Goal: Task Accomplishment & Management: Manage account settings

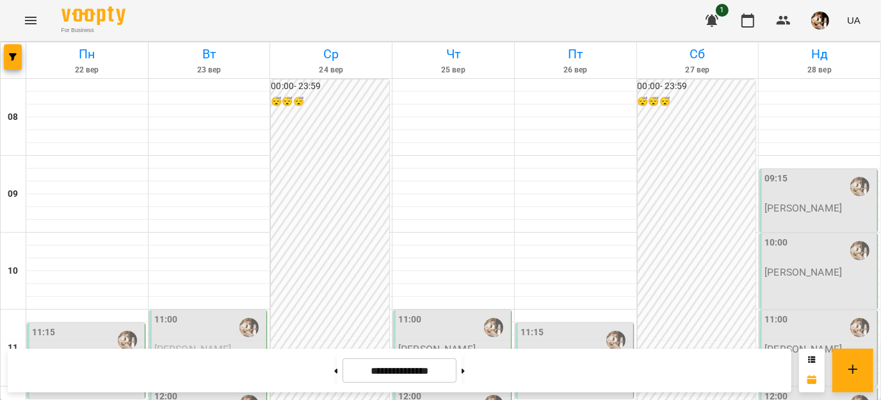
scroll to position [252, 0]
click at [334, 374] on button at bounding box center [335, 370] width 3 height 28
type input "**********"
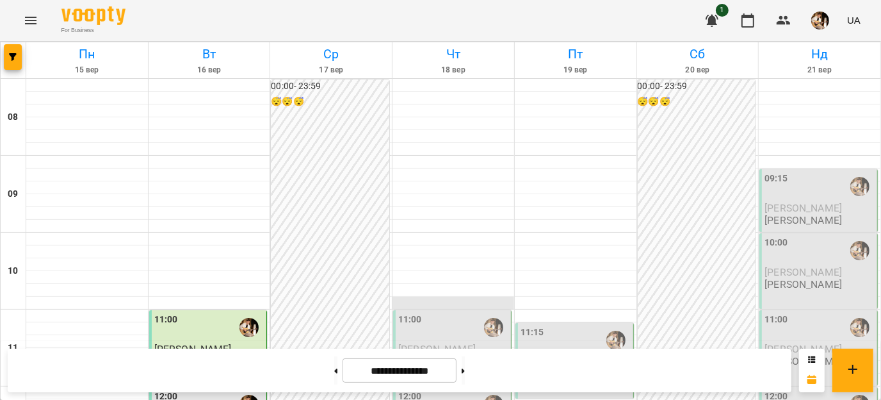
scroll to position [109, 0]
click at [429, 343] on span "[PERSON_NAME]" at bounding box center [436, 349] width 77 height 12
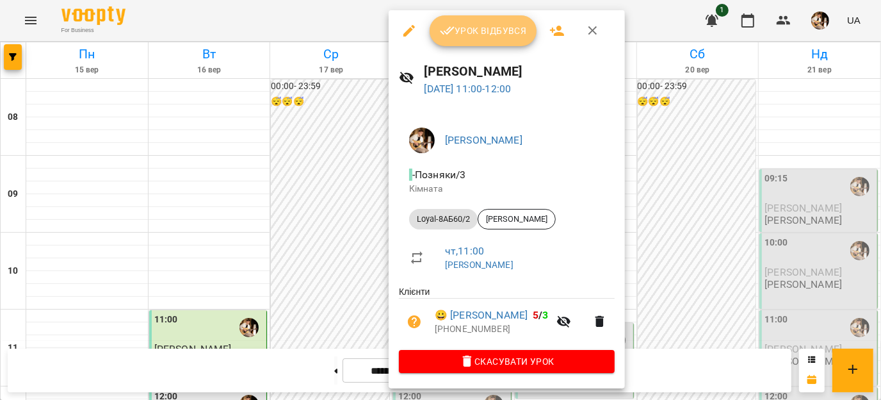
click at [453, 31] on icon "button" at bounding box center [447, 30] width 15 height 15
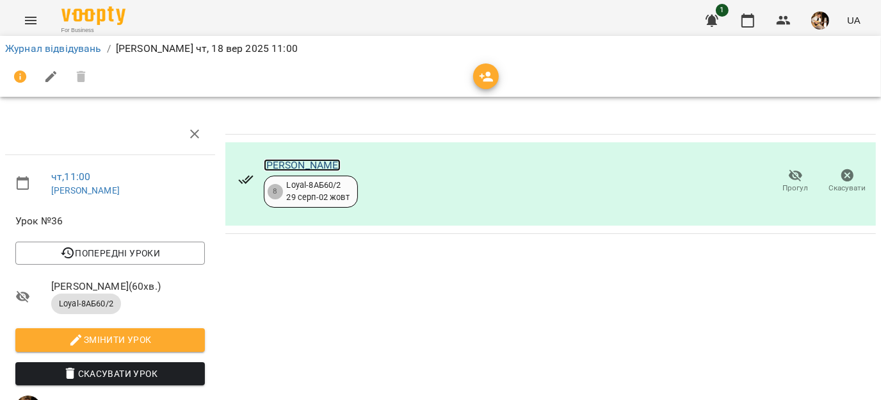
click at [311, 161] on link "[PERSON_NAME]" at bounding box center [302, 165] width 77 height 12
click at [754, 23] on icon "button" at bounding box center [747, 20] width 15 height 15
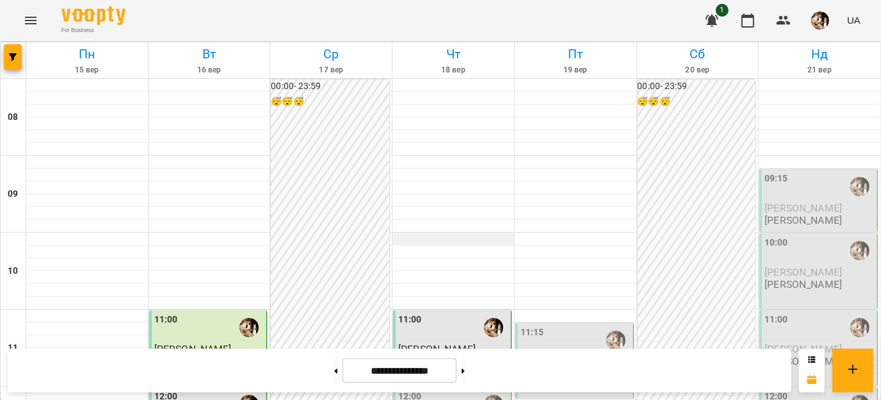
scroll to position [138, 0]
click at [442, 343] on span "[PERSON_NAME]" at bounding box center [436, 349] width 77 height 12
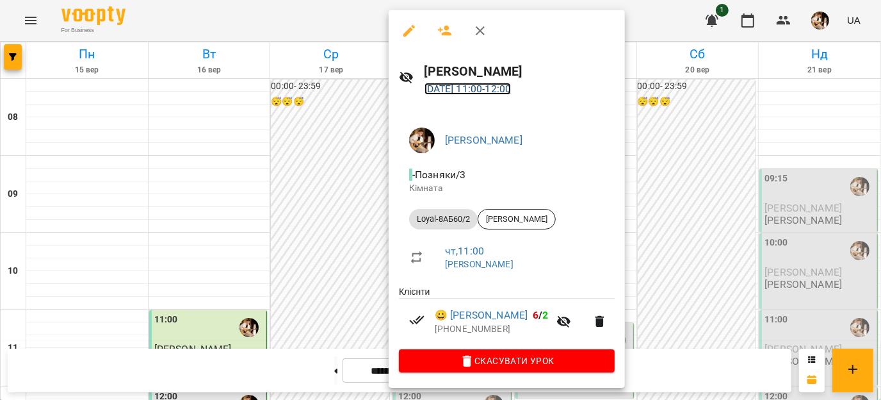
click at [491, 88] on link "[DATE] 11:00 - 12:00" at bounding box center [468, 89] width 87 height 12
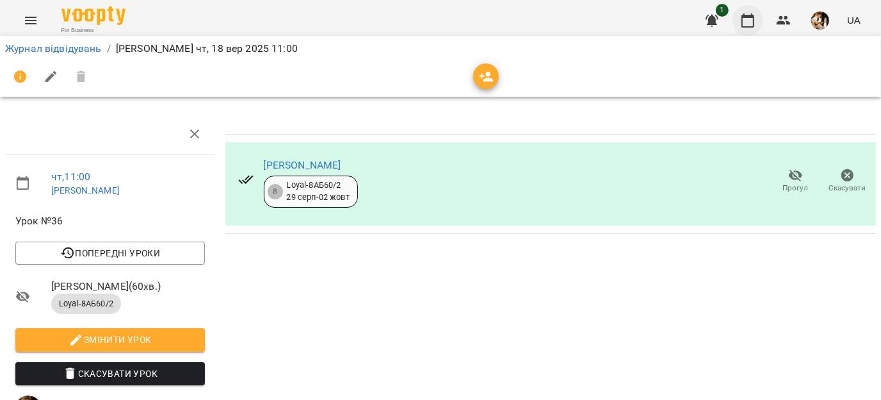
click at [745, 21] on icon "button" at bounding box center [747, 20] width 15 height 15
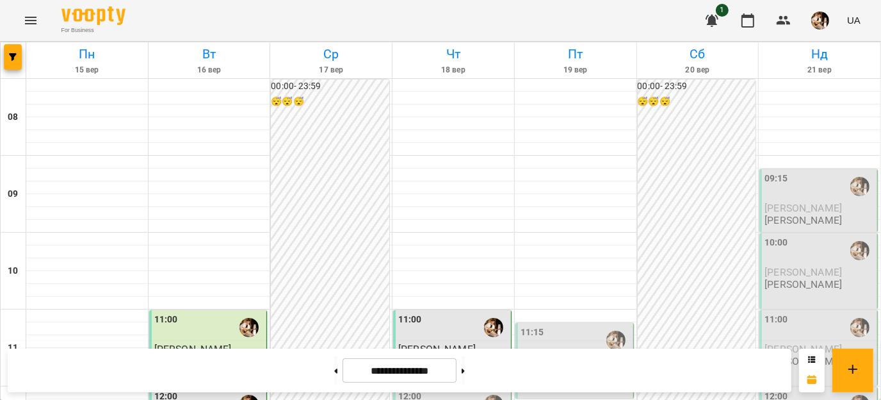
scroll to position [208, 0]
click at [400, 310] on div "11:00 [PERSON_NAME] [PERSON_NAME]" at bounding box center [452, 348] width 118 height 76
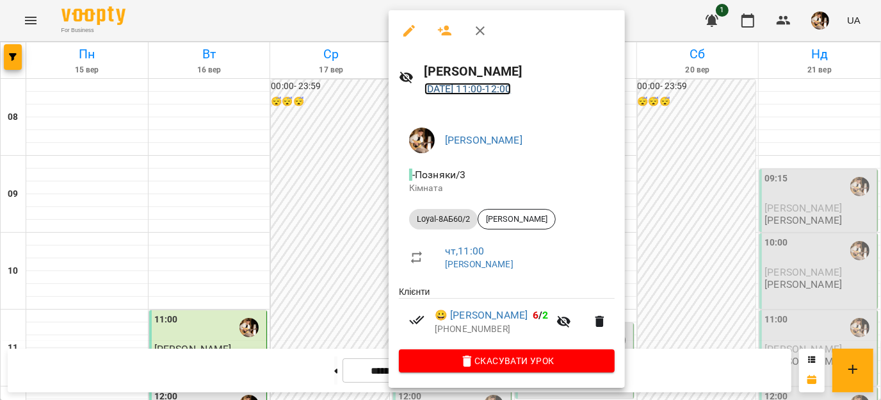
click at [477, 84] on link "[DATE] 11:00 - 12:00" at bounding box center [468, 89] width 87 height 12
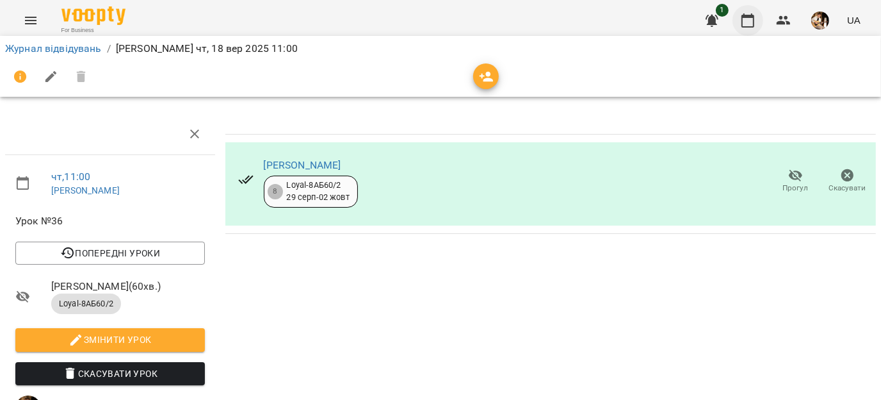
click at [750, 21] on icon "button" at bounding box center [747, 20] width 15 height 15
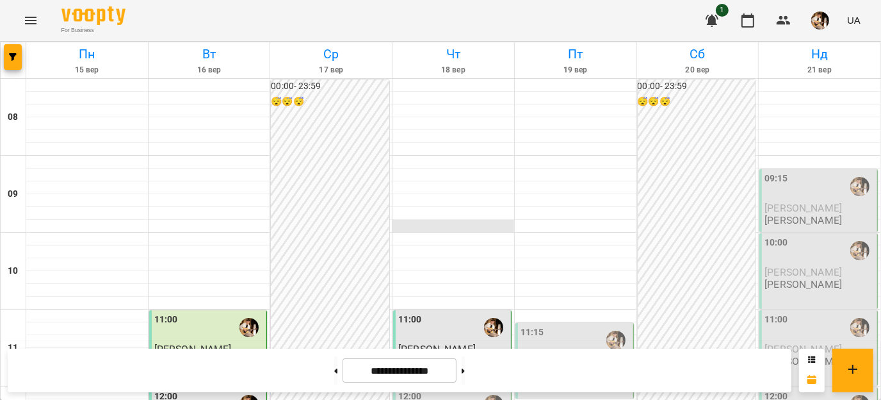
scroll to position [133, 0]
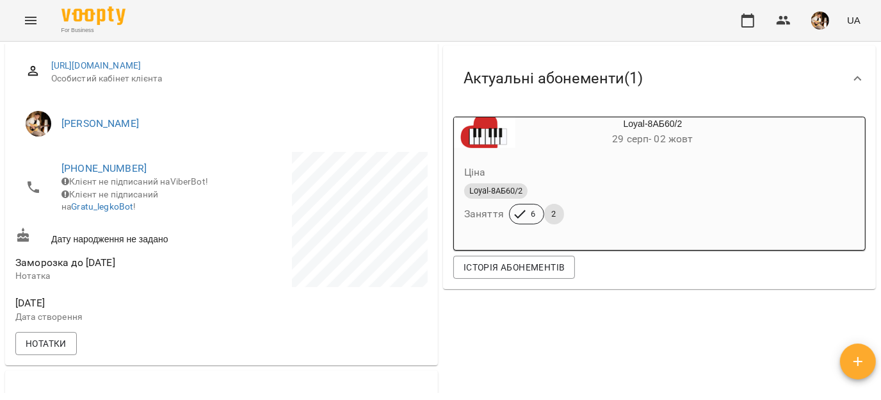
scroll to position [184, 0]
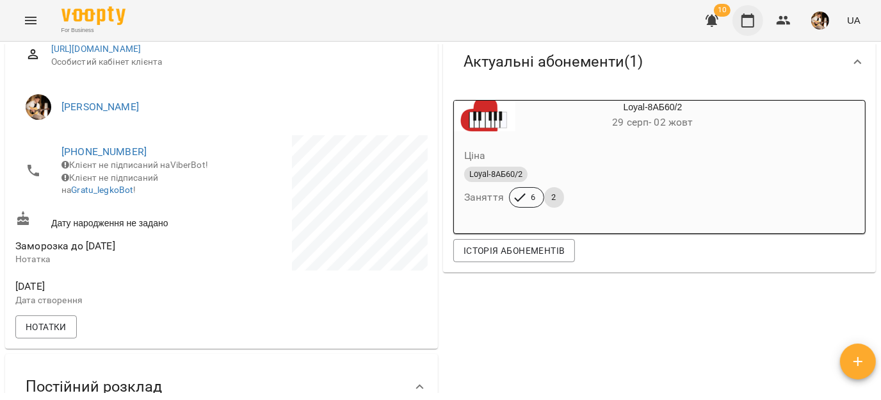
click at [749, 27] on icon "button" at bounding box center [748, 20] width 13 height 14
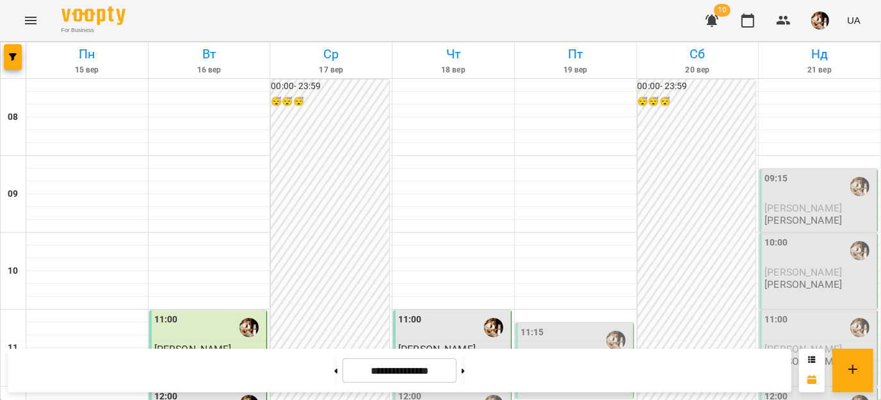
scroll to position [138, 0]
click at [423, 355] on p "[PERSON_NAME]" at bounding box center [436, 360] width 77 height 11
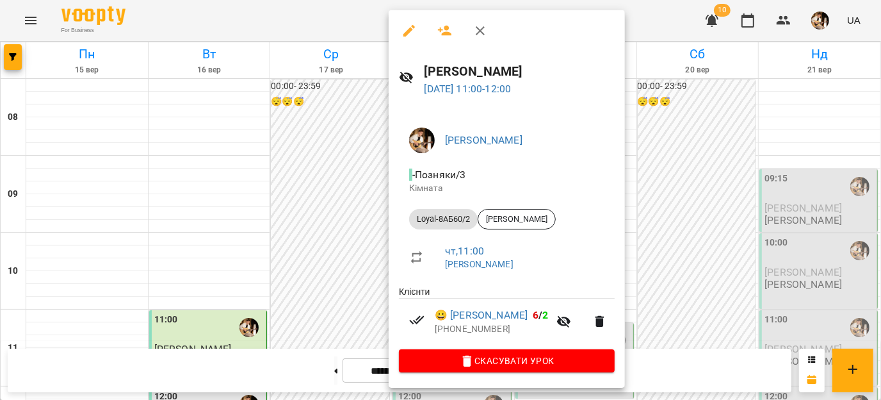
click at [460, 94] on p "[DATE] 11:00 - 12:00" at bounding box center [520, 88] width 191 height 15
click at [448, 89] on link "[DATE] 11:00 - 12:00" at bounding box center [468, 89] width 87 height 12
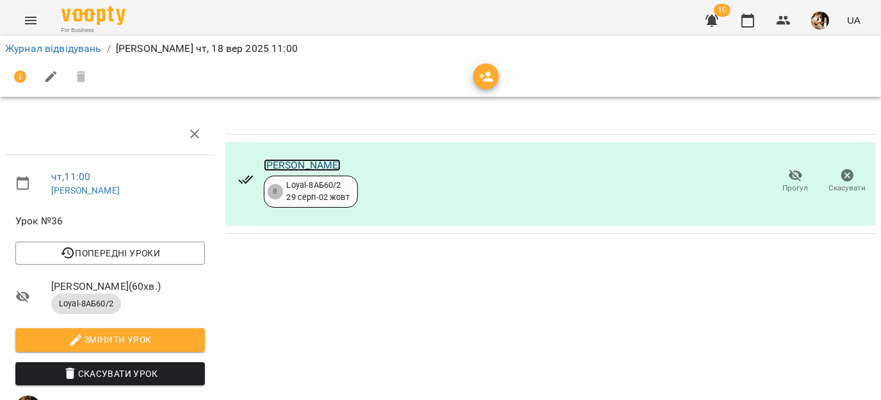
click at [314, 168] on link "[PERSON_NAME]" at bounding box center [302, 165] width 77 height 12
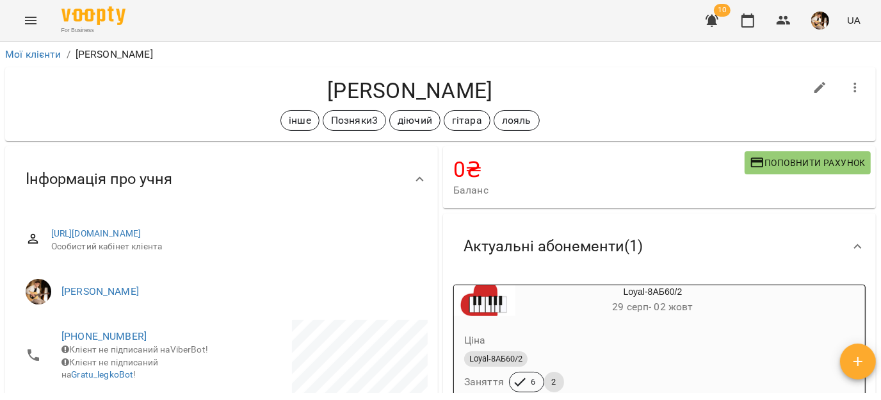
scroll to position [134, 0]
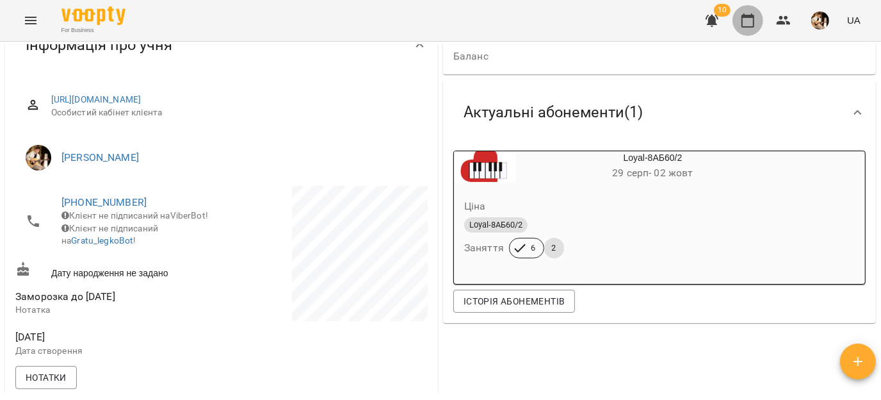
click at [754, 21] on icon "button" at bounding box center [748, 20] width 13 height 14
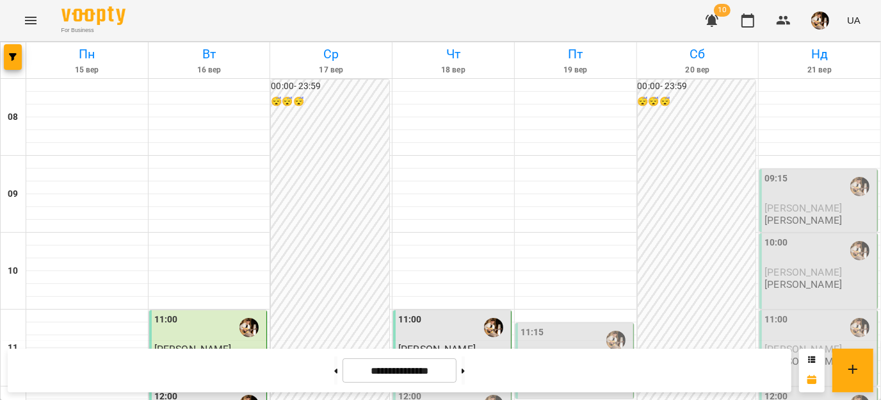
scroll to position [188, 0]
click at [334, 380] on button at bounding box center [335, 370] width 3 height 28
type input "**********"
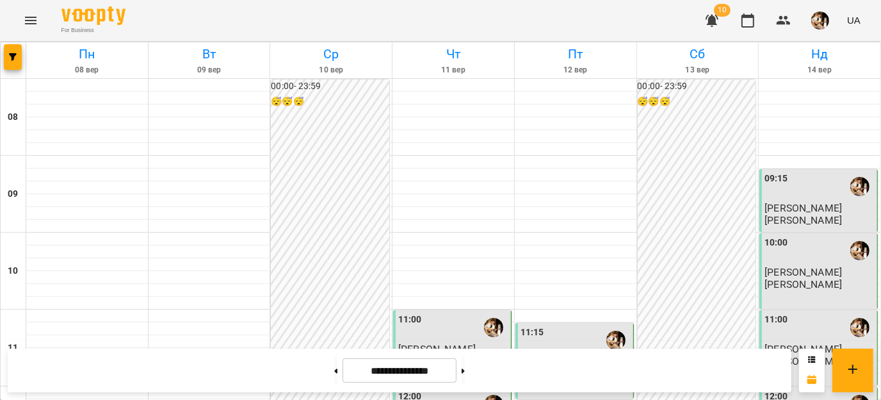
click at [421, 343] on span "[PERSON_NAME]" at bounding box center [436, 349] width 77 height 12
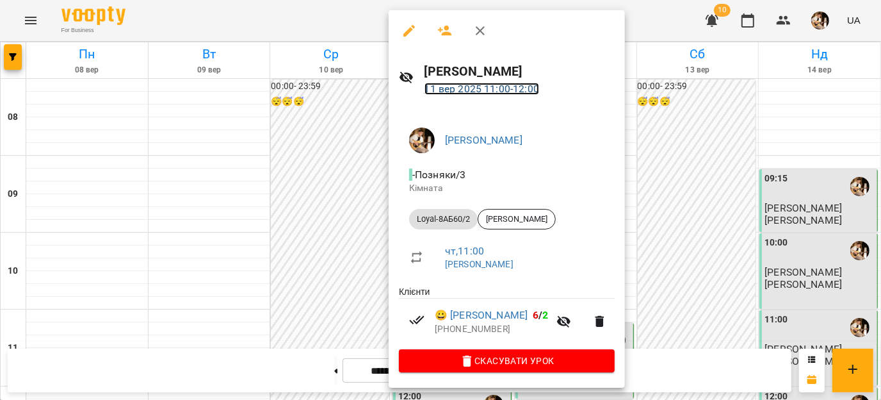
click at [487, 91] on link "11 вер 2025 11:00 - 12:00" at bounding box center [482, 89] width 115 height 12
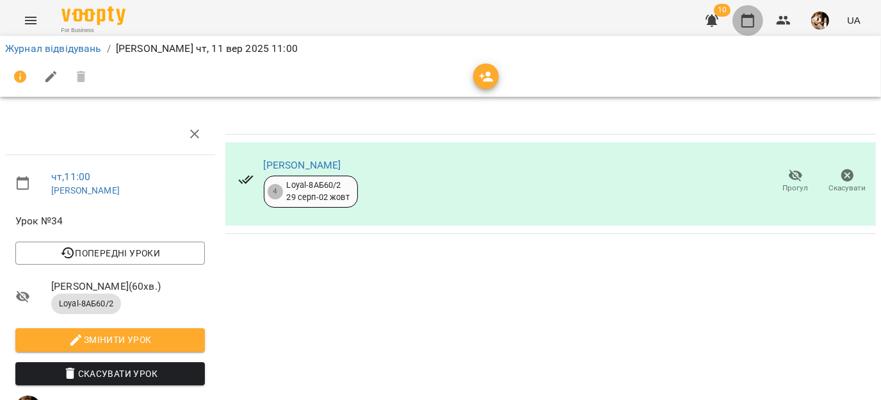
click at [750, 23] on icon "button" at bounding box center [747, 20] width 15 height 15
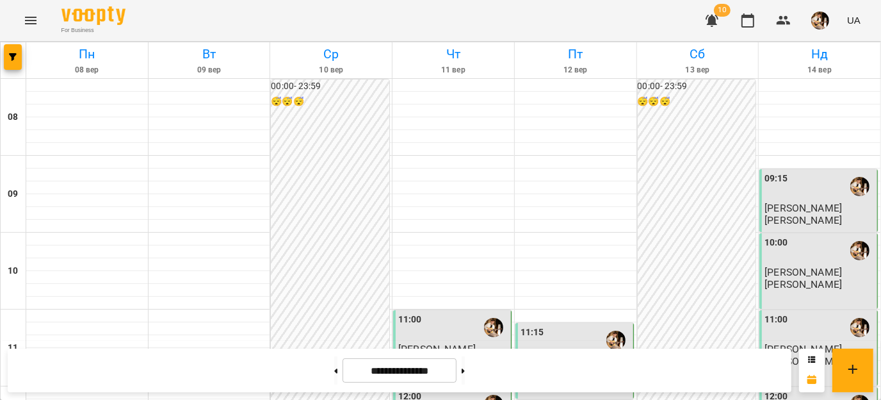
scroll to position [250, 0]
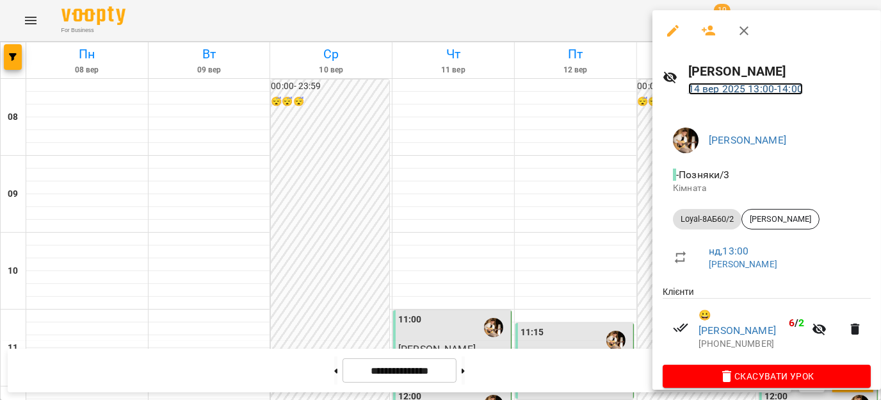
click at [738, 87] on link "14 вер 2025 13:00 - 14:00" at bounding box center [745, 89] width 115 height 12
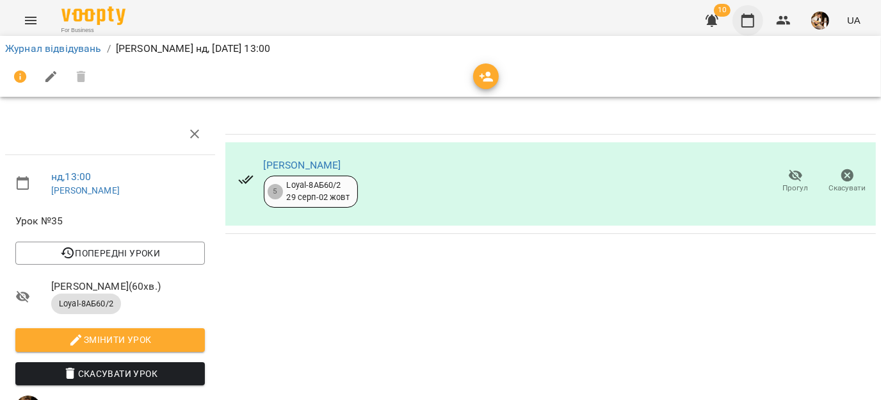
click at [753, 18] on icon "button" at bounding box center [747, 20] width 15 height 15
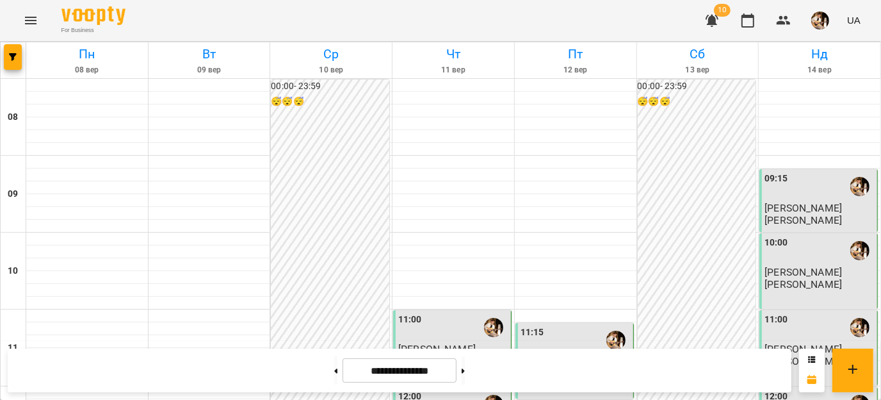
scroll to position [174, 0]
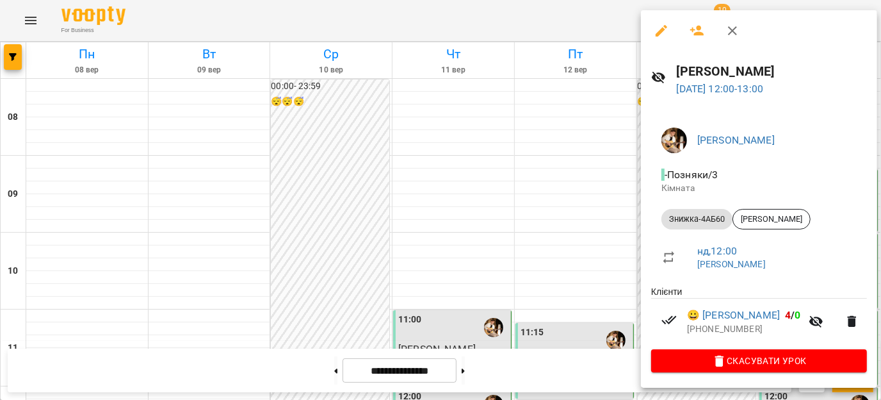
click at [482, 374] on div at bounding box center [440, 200] width 881 height 400
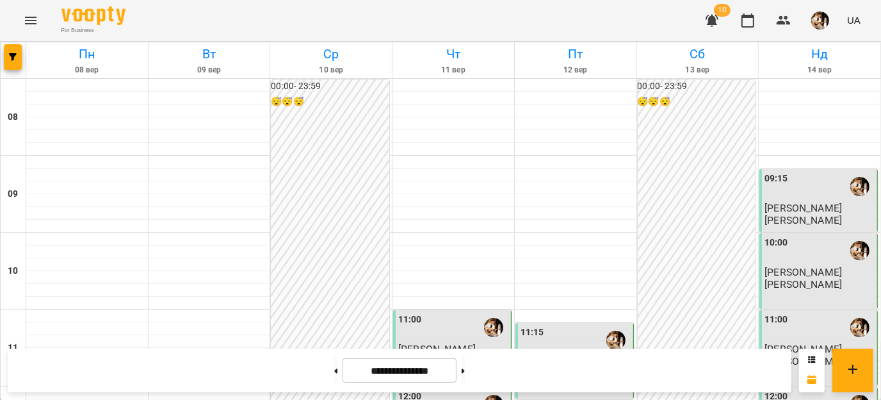
click at [465, 374] on button at bounding box center [463, 370] width 3 height 28
type input "**********"
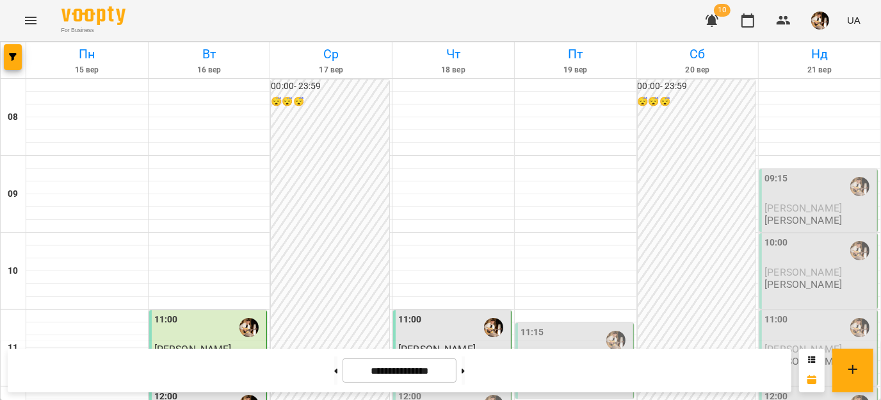
scroll to position [127, 0]
click at [415, 312] on div "11:00" at bounding box center [410, 326] width 24 height 29
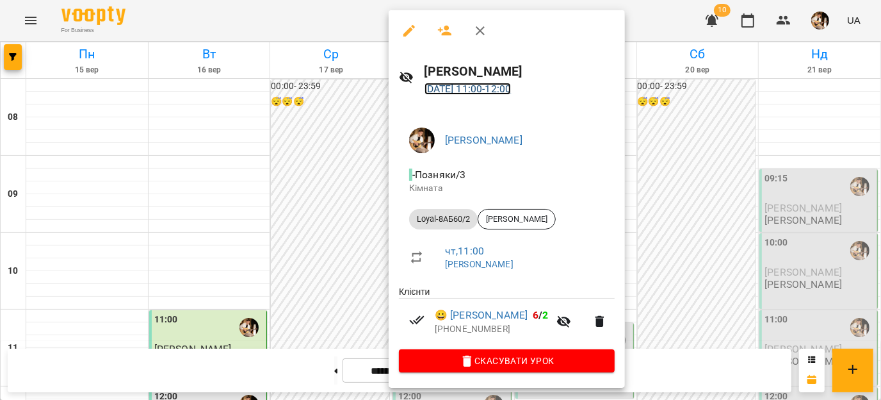
click at [464, 91] on link "[DATE] 11:00 - 12:00" at bounding box center [468, 89] width 87 height 12
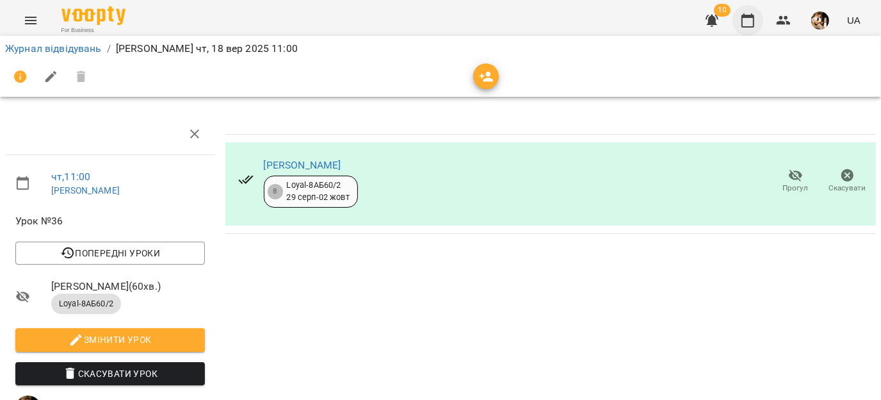
click at [743, 28] on button "button" at bounding box center [748, 20] width 31 height 31
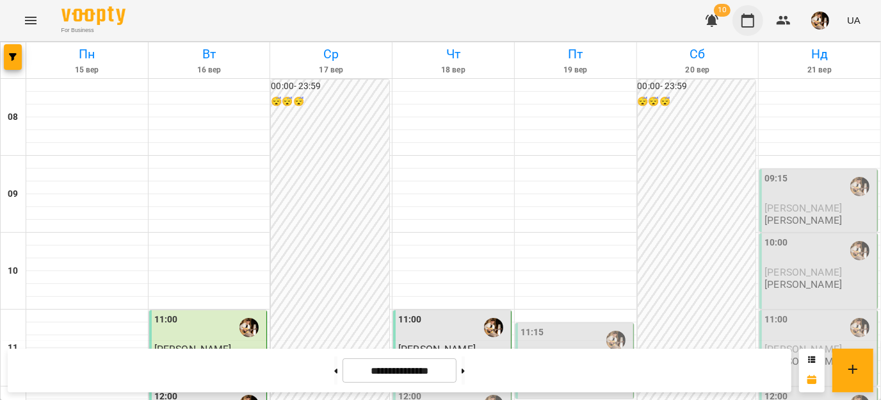
scroll to position [150, 0]
click at [450, 312] on div "11:00" at bounding box center [453, 326] width 110 height 29
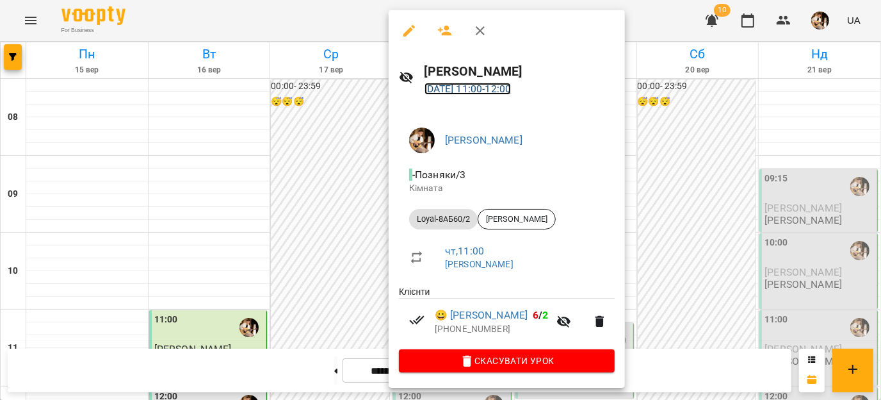
click at [469, 92] on link "[DATE] 11:00 - 12:00" at bounding box center [468, 89] width 87 height 12
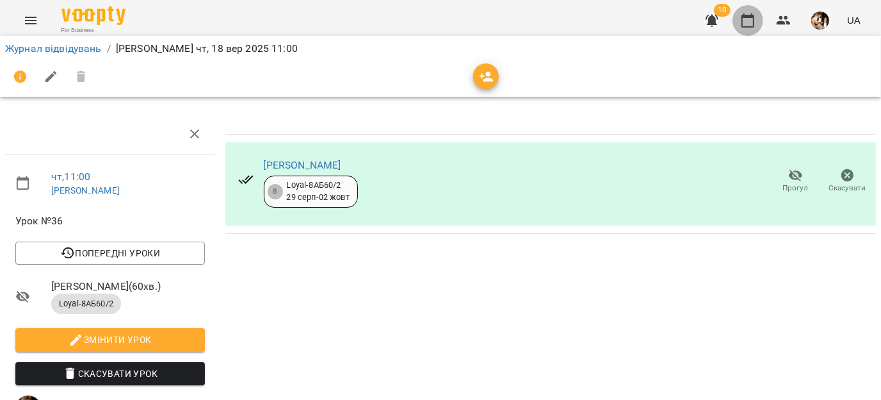
click at [752, 15] on icon "button" at bounding box center [748, 20] width 13 height 14
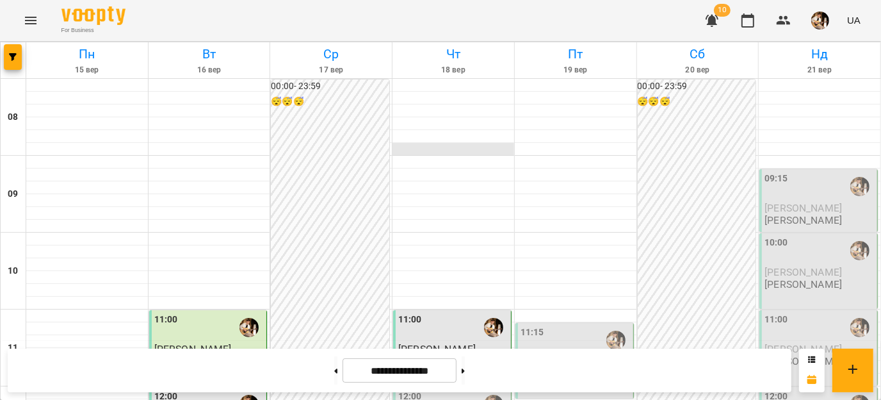
scroll to position [179, 0]
click at [453, 343] on span "[PERSON_NAME]" at bounding box center [436, 349] width 77 height 12
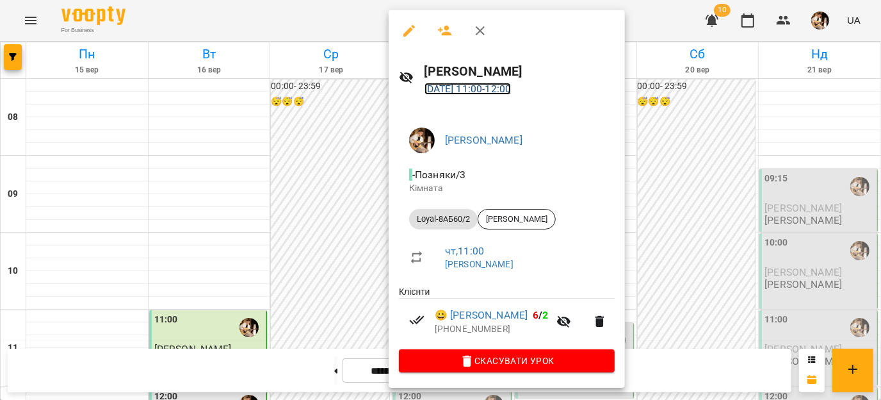
click at [480, 89] on link "[DATE] 11:00 - 12:00" at bounding box center [468, 89] width 87 height 12
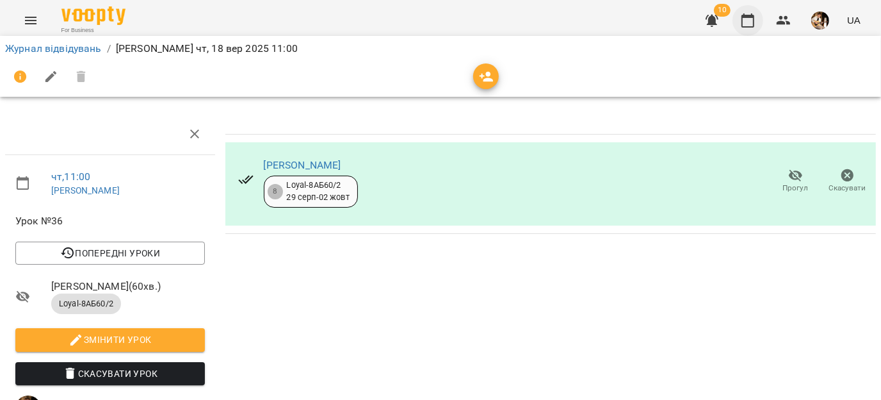
click at [752, 26] on icon "button" at bounding box center [747, 20] width 15 height 15
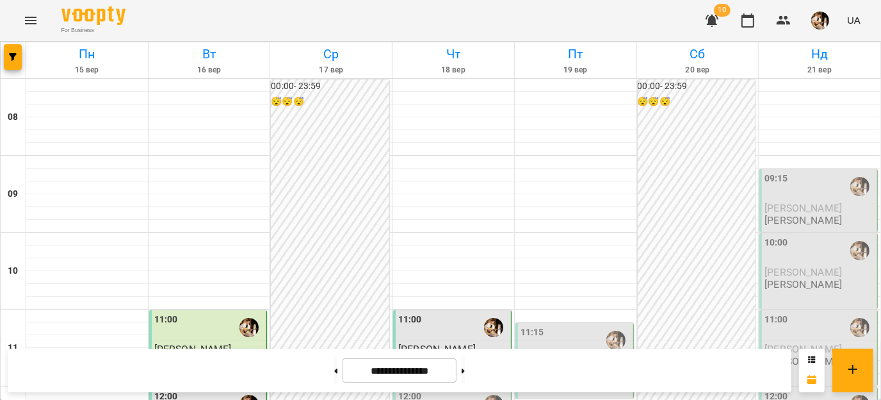
click at [733, 5] on button "button" at bounding box center [748, 20] width 31 height 31
click at [754, 20] on icon "button" at bounding box center [748, 20] width 13 height 14
